Goal: Information Seeking & Learning: Learn about a topic

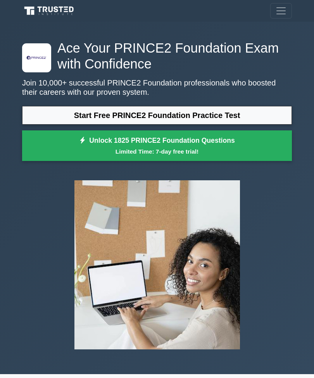
click at [54, 117] on link "Start Free PRINCE2 Foundation Practice Test" at bounding box center [157, 115] width 270 height 19
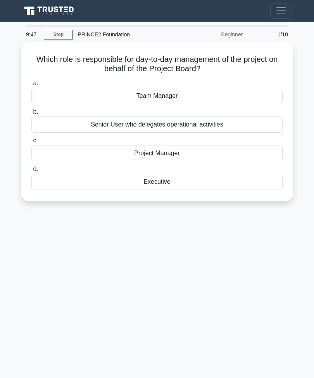
click at [96, 153] on div "Project Manager" at bounding box center [156, 153] width 251 height 16
click at [31, 143] on input "c. Project Manager" at bounding box center [31, 140] width 0 height 5
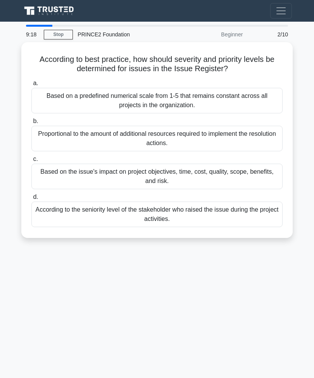
click at [92, 173] on div "Based on the issue's impact on project objectives, time, cost, quality, scope, …" at bounding box center [156, 177] width 251 height 26
click at [31, 162] on input "c. Based on the issue's impact on project objectives, time, cost, quality, scop…" at bounding box center [31, 159] width 0 height 5
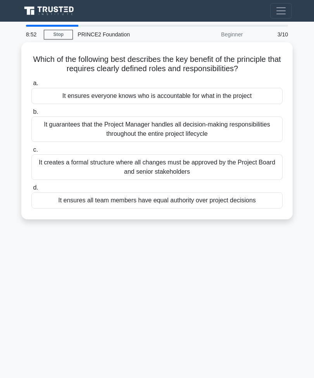
click at [97, 164] on div "It creates a formal structure where all changes must be approved by the Project…" at bounding box center [156, 168] width 251 height 26
click at [31, 153] on input "c. It creates a formal structure where all changes must be approved by the Proj…" at bounding box center [31, 150] width 0 height 5
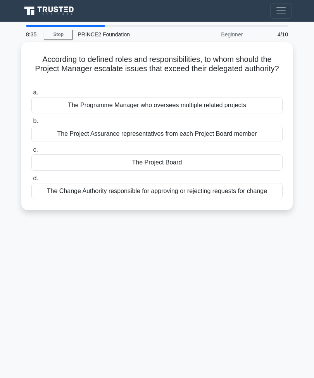
click at [97, 159] on div "The Project Board" at bounding box center [156, 163] width 251 height 16
click at [31, 153] on input "c. The Project Board" at bounding box center [31, 150] width 0 height 5
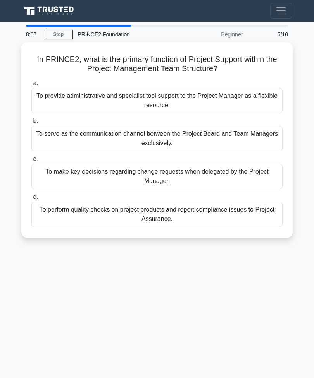
click at [47, 101] on div "To provide administrative and specialist tool support to the Project Manager as…" at bounding box center [156, 101] width 251 height 26
click at [31, 86] on input "a. To provide administrative and specialist tool support to the Project Manager…" at bounding box center [31, 83] width 0 height 5
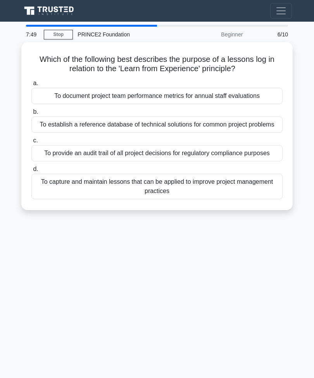
click at [101, 199] on div "To capture and maintain lessons that can be applied to improve project manageme…" at bounding box center [156, 187] width 251 height 26
click at [31, 172] on input "d. To capture and maintain lessons that can be applied to improve project manag…" at bounding box center [31, 169] width 0 height 5
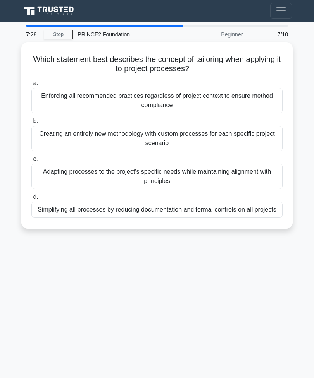
click at [86, 211] on div "Simplifying all processes by reducing documentation and formal controls on all …" at bounding box center [156, 210] width 251 height 16
click at [31, 200] on input "d. Simplifying all processes by reducing documentation and formal controls on a…" at bounding box center [31, 197] width 0 height 5
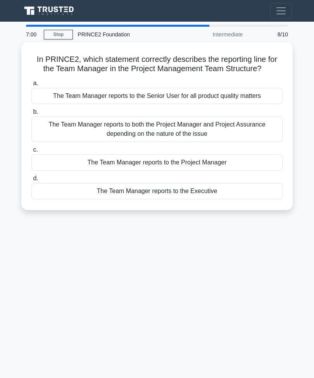
click at [80, 137] on div "The Team Manager reports to both the Project Manager and Project Assurance depe…" at bounding box center [156, 130] width 251 height 26
click at [31, 115] on input "b. The Team Manager reports to both the Project Manager and Project Assurance d…" at bounding box center [31, 112] width 0 height 5
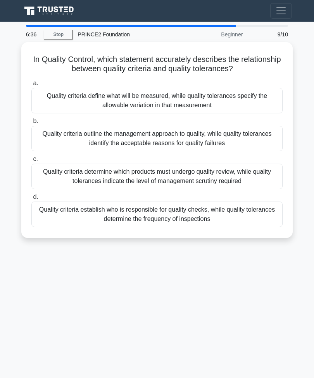
click at [68, 132] on div "Quality criteria outline the management approach to quality, while quality tole…" at bounding box center [156, 139] width 251 height 26
click at [31, 124] on input "b. Quality criteria outline the management approach to quality, while quality t…" at bounding box center [31, 121] width 0 height 5
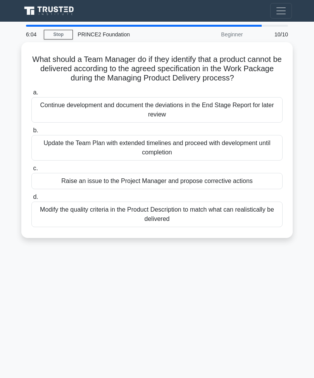
click at [95, 188] on div "Raise an issue to the Project Manager and propose corrective actions" at bounding box center [156, 181] width 251 height 16
click at [31, 171] on input "c. Raise an issue to the Project Manager and propose corrective actions" at bounding box center [31, 168] width 0 height 5
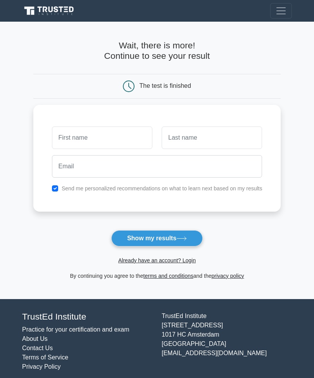
click at [58, 127] on input "text" at bounding box center [102, 138] width 100 height 22
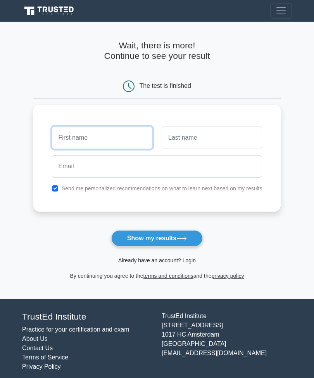
type input "Lakshmi Prabha"
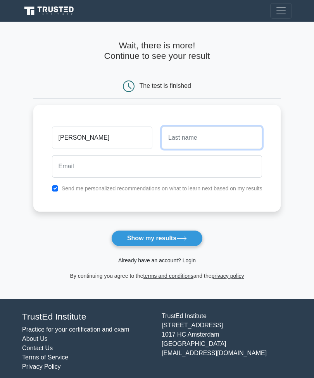
type input "Muralidharan"
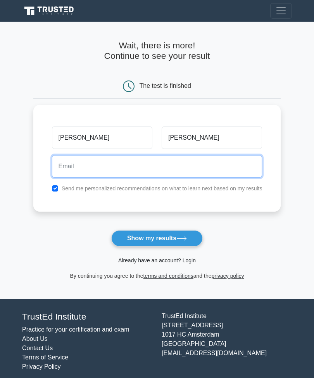
click at [98, 165] on input "email" at bounding box center [157, 166] width 210 height 22
type input "lakshumuralidharan@gmail.com"
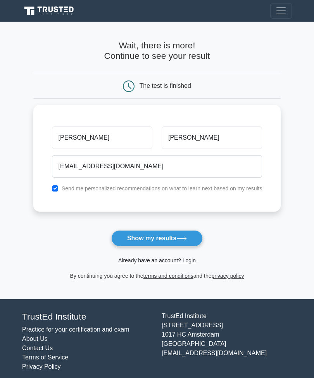
click at [130, 239] on button "Show my results" at bounding box center [156, 238] width 91 height 16
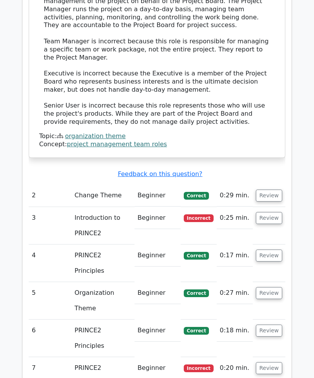
scroll to position [880, 0]
